Goal: Find specific page/section: Find specific page/section

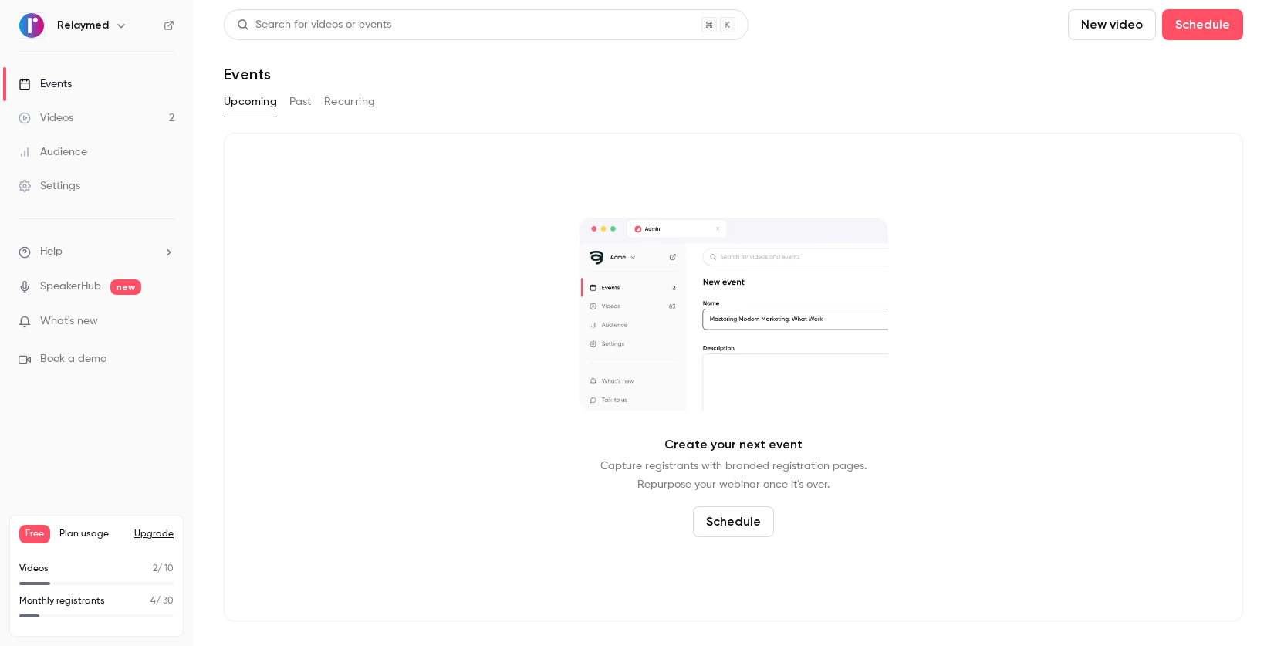
click at [81, 154] on div "Audience" at bounding box center [53, 151] width 69 height 15
